Goal: Task Accomplishment & Management: Use online tool/utility

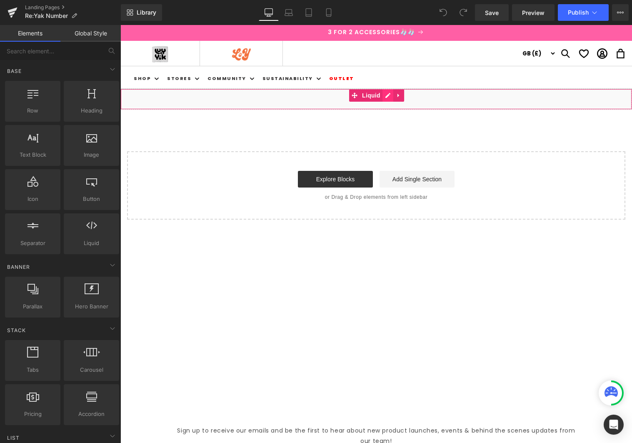
click at [390, 94] on div "Liquid" at bounding box center [375, 99] width 511 height 21
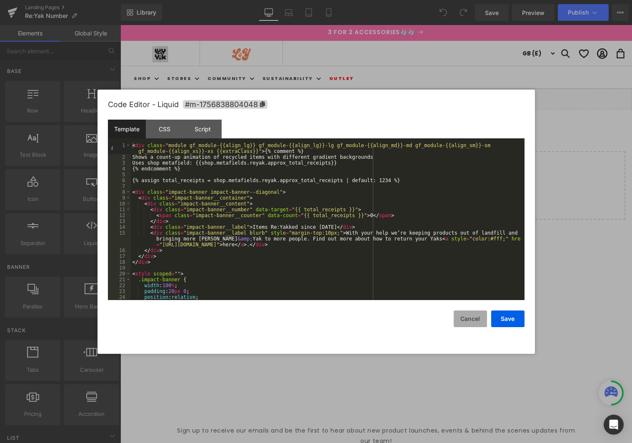
click at [461, 323] on button "Cancel" at bounding box center [469, 318] width 33 height 17
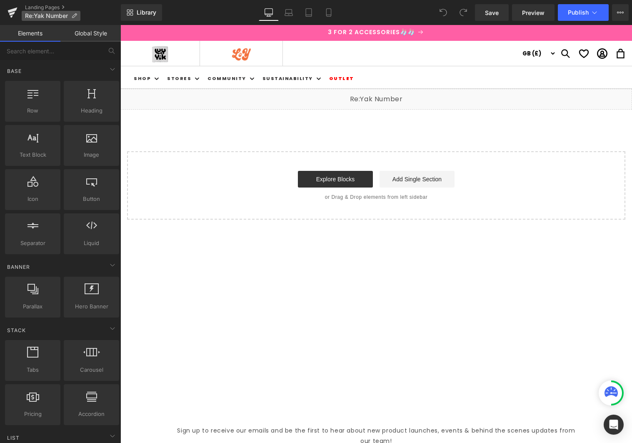
click at [50, 18] on span "Re:Yak Number" at bounding box center [46, 15] width 43 height 7
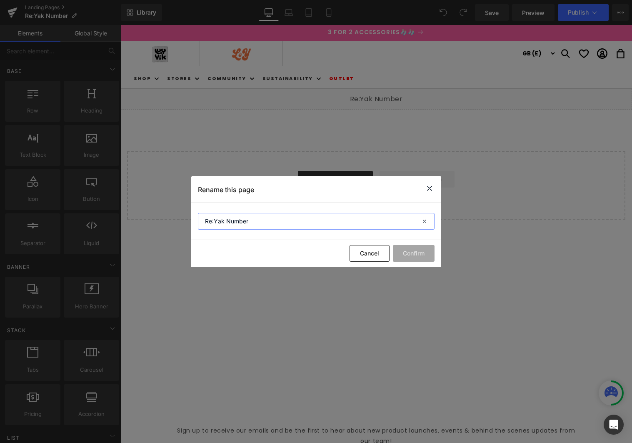
click at [257, 222] on input "Re:Yak Number" at bounding box center [316, 221] width 237 height 17
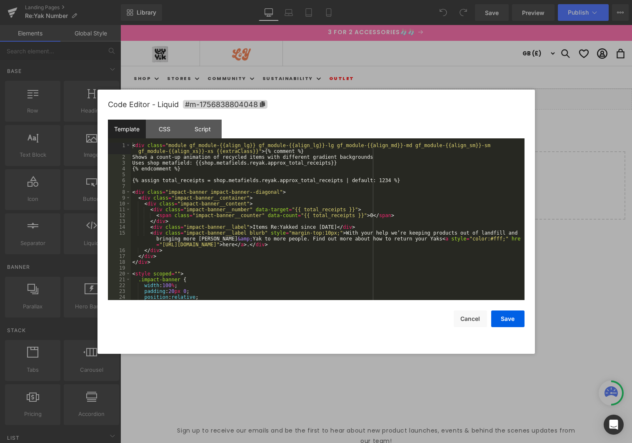
click at [389, 95] on div "Liquid" at bounding box center [375, 99] width 511 height 21
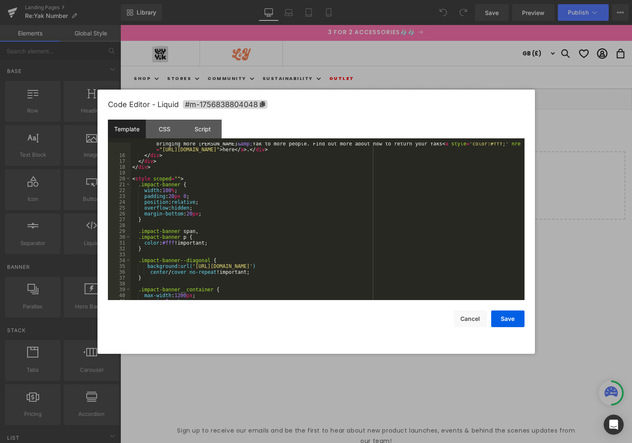
scroll to position [122, 0]
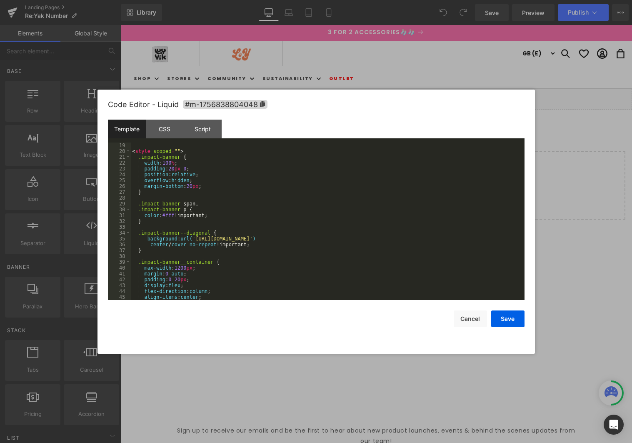
click at [312, 239] on div "< style scoped = "" > .impact-banner { width : 100 % ; padding : 20 px 0 ; posi…" at bounding box center [326, 226] width 390 height 169
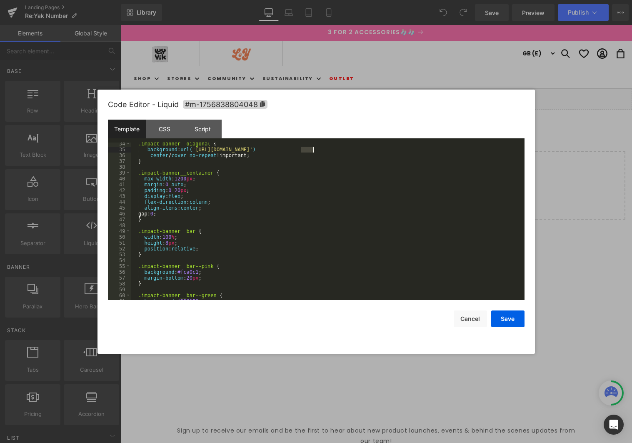
scroll to position [75, 0]
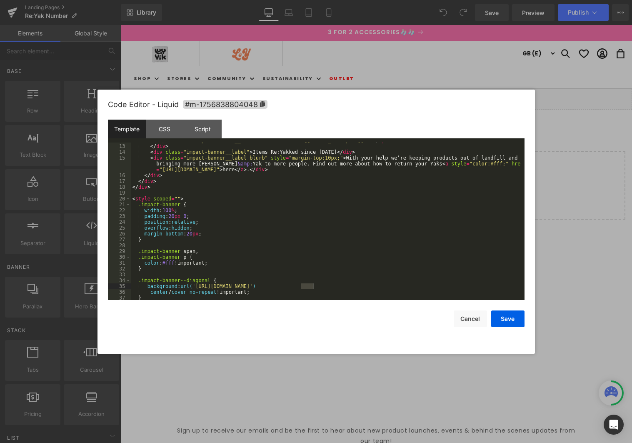
click at [469, 328] on div "Code Editor - Liquid #m-1756838804048 Template CSS Script Data 12 13 14 15 16 1…" at bounding box center [316, 222] width 416 height 264
click at [469, 322] on button "Cancel" at bounding box center [469, 318] width 33 height 17
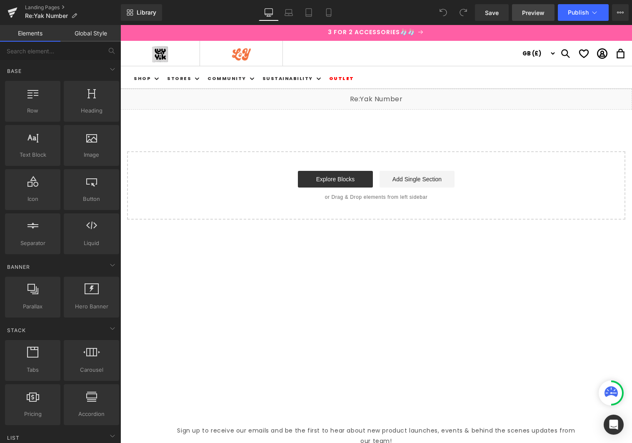
click at [532, 12] on span "Preview" at bounding box center [533, 12] width 22 height 9
